Goal: Register for event/course

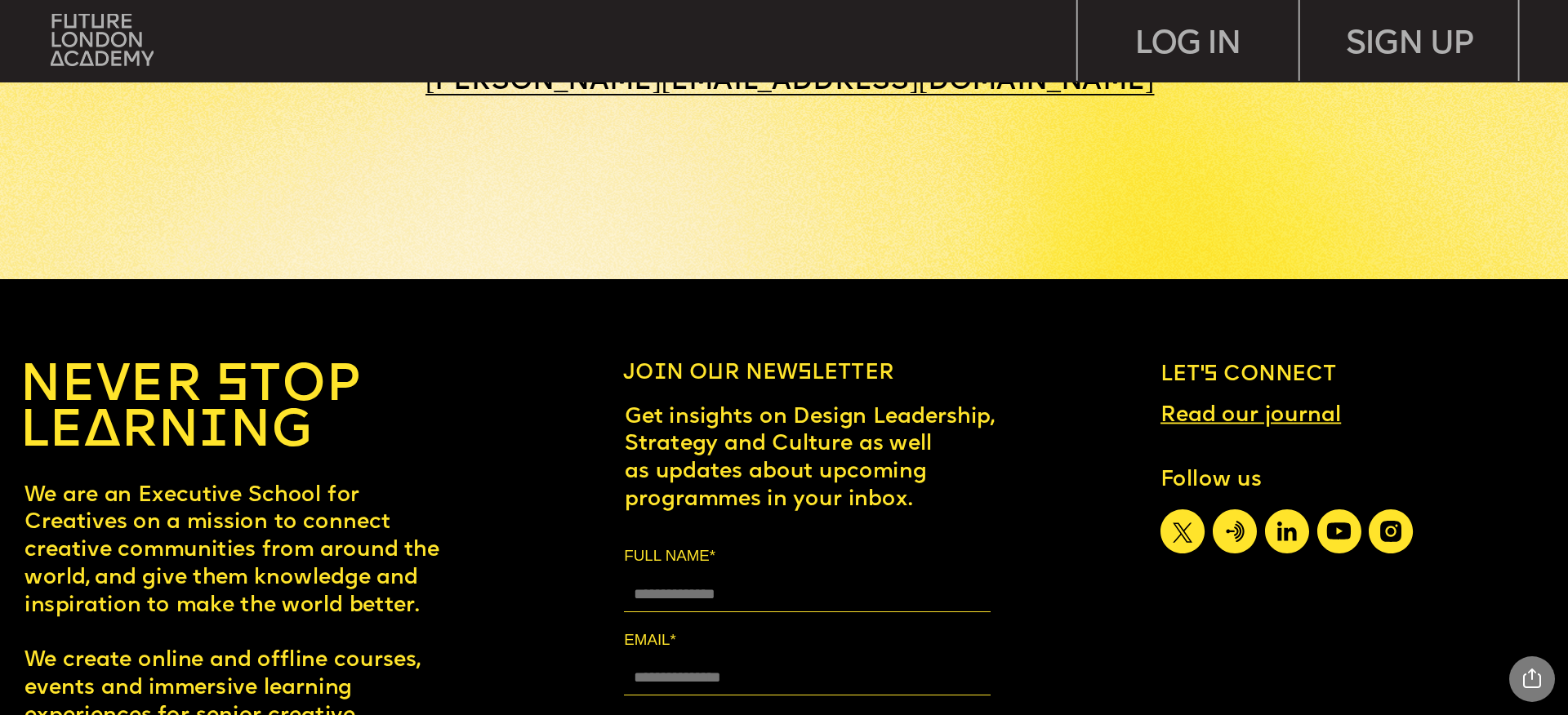
scroll to position [9959, 0]
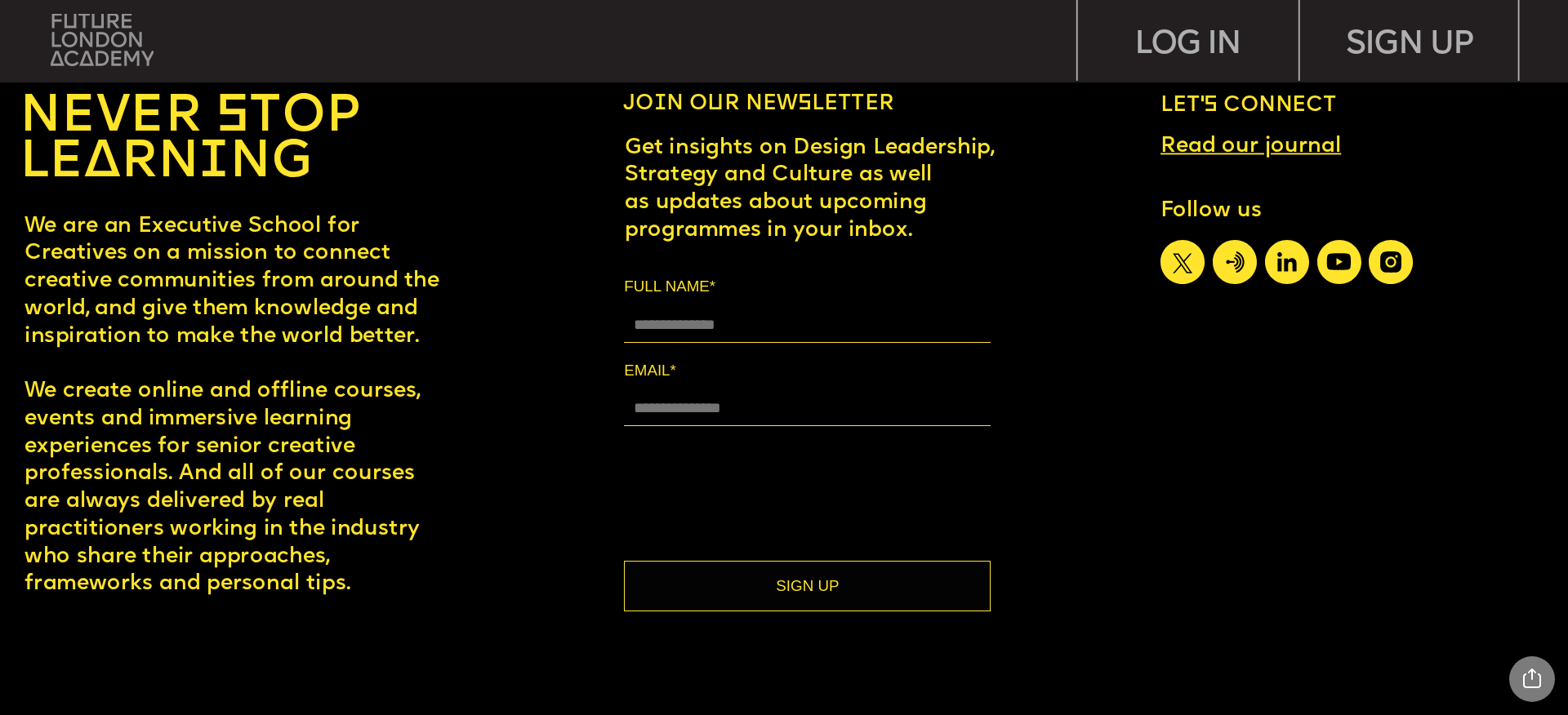
click at [124, 49] on img at bounding box center [102, 40] width 103 height 52
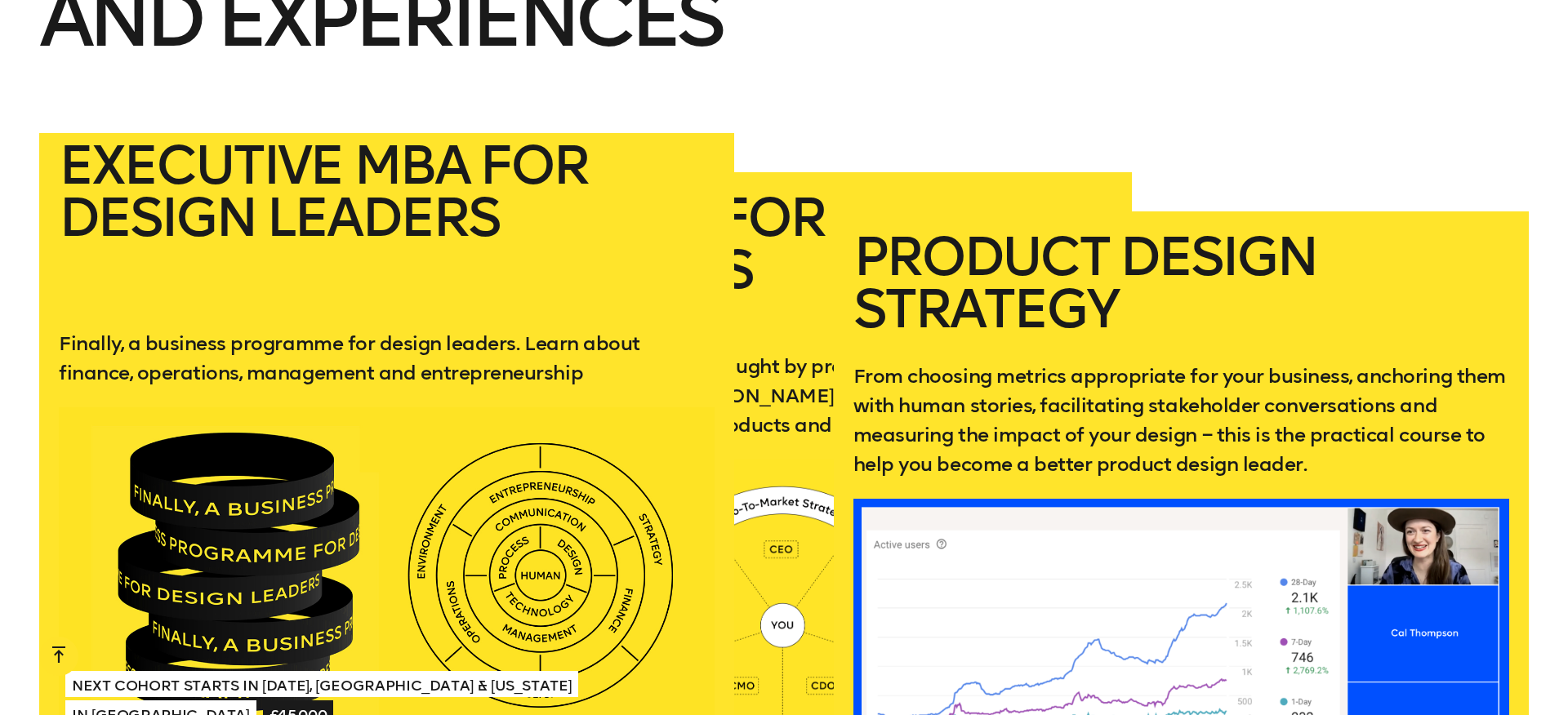
scroll to position [3115, 0]
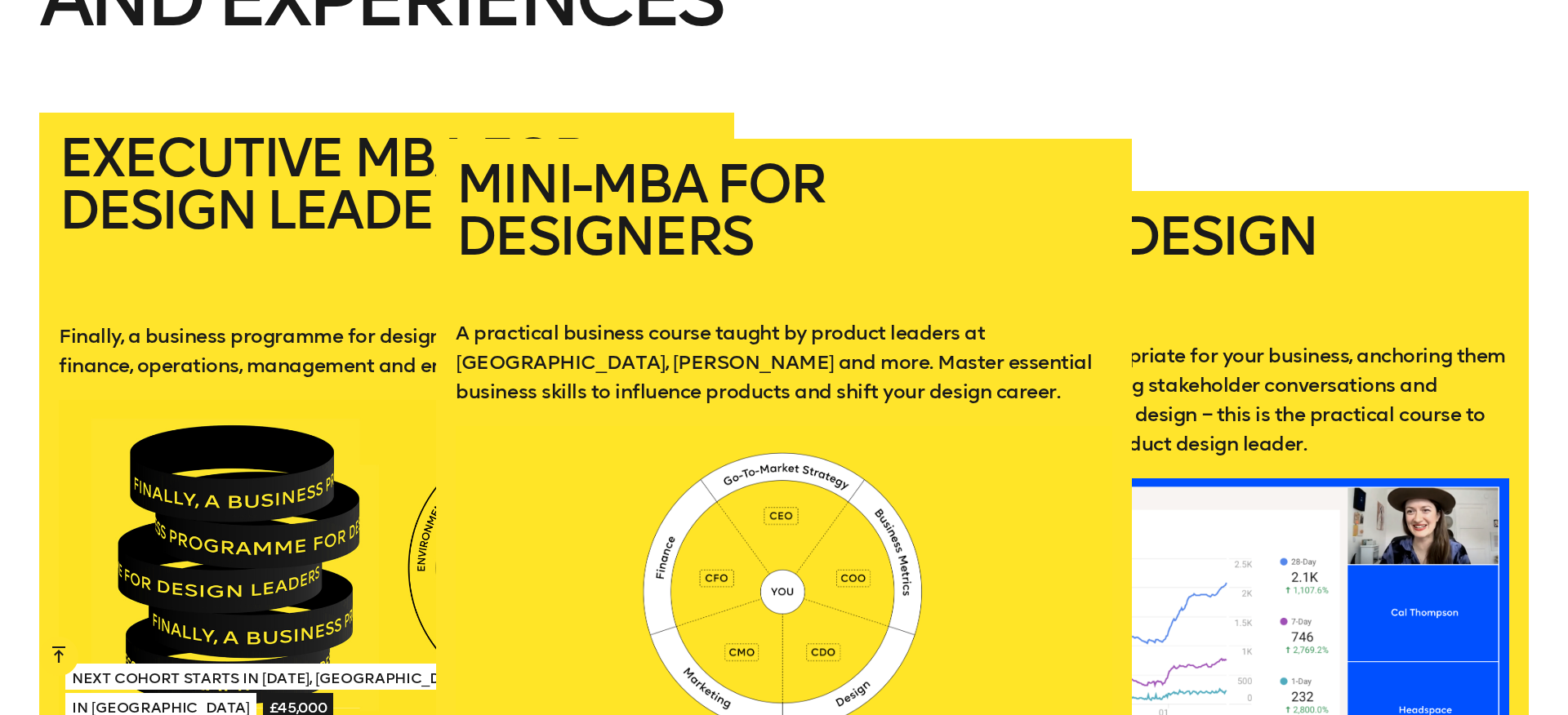
click at [877, 219] on h2 "Mini-MBA for Designers" at bounding box center [784, 225] width 656 height 133
